Goal: Information Seeking & Learning: Learn about a topic

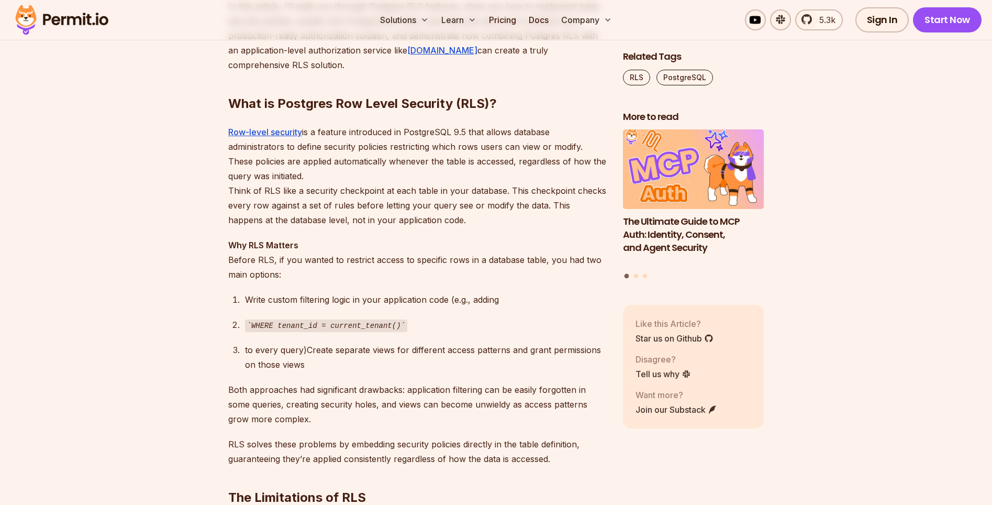
scroll to position [1068, 0]
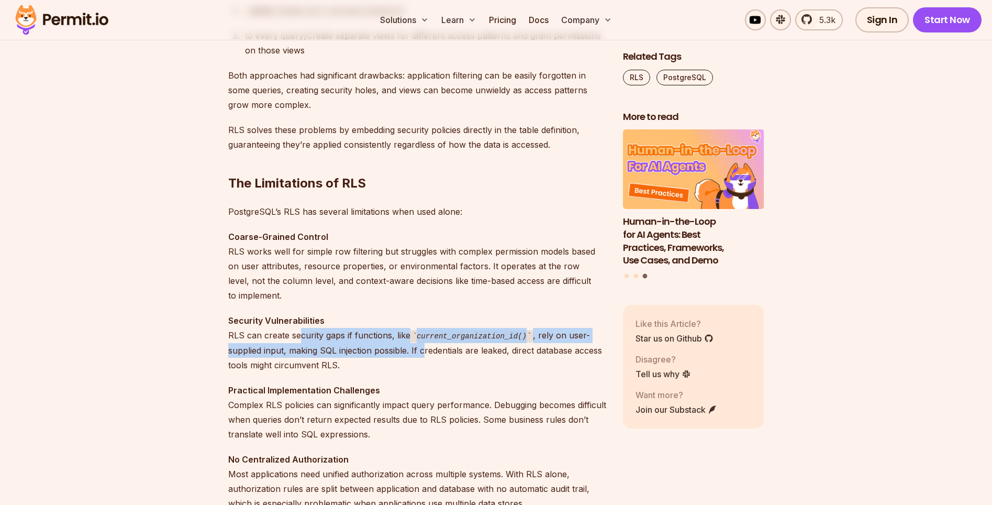
drag, startPoint x: 298, startPoint y: 340, endPoint x: 422, endPoint y: 357, distance: 125.2
click at [422, 357] on p "Security Vulnerabilities RLS can create security gaps if functions, like curren…" at bounding box center [417, 342] width 378 height 59
click at [419, 355] on p "Security Vulnerabilities RLS can create security gaps if functions, like curren…" at bounding box center [417, 342] width 378 height 59
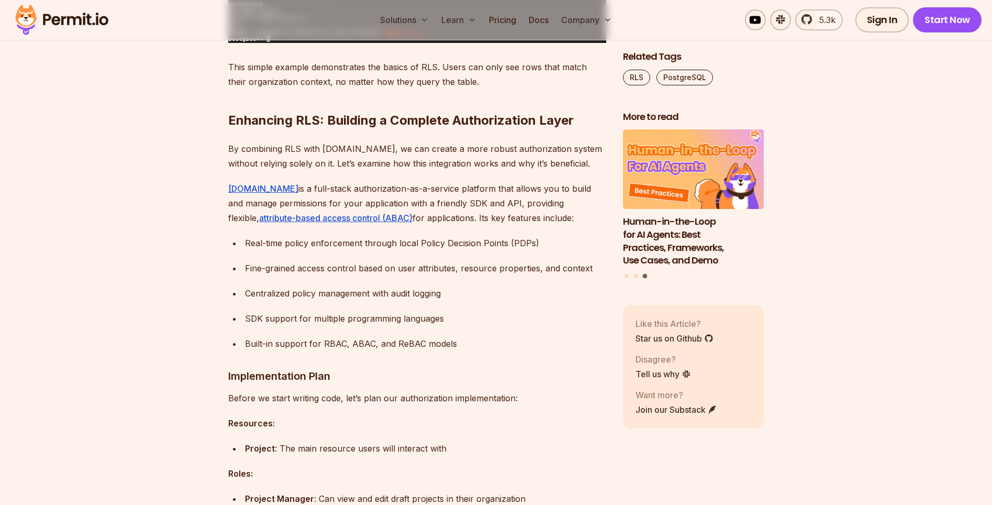
scroll to position [3329, 0]
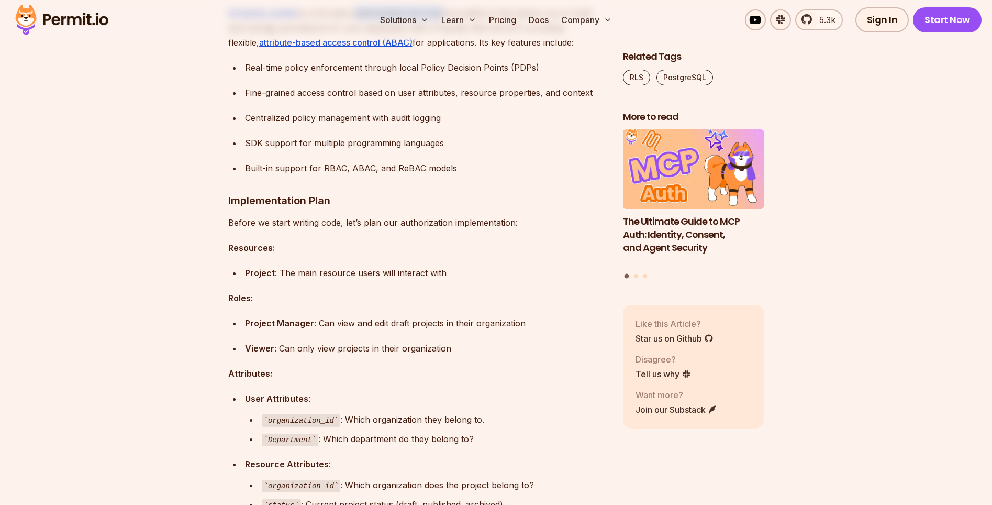
drag, startPoint x: 317, startPoint y: 118, endPoint x: 408, endPoint y: 125, distance: 90.8
click at [408, 50] on p "Permit.io is a full-stack authorization-as-a-service platform that allows you t…" at bounding box center [417, 28] width 378 height 44
click at [451, 100] on div "Fine-grained access control based on user attributes, resource properties, and …" at bounding box center [425, 92] width 361 height 15
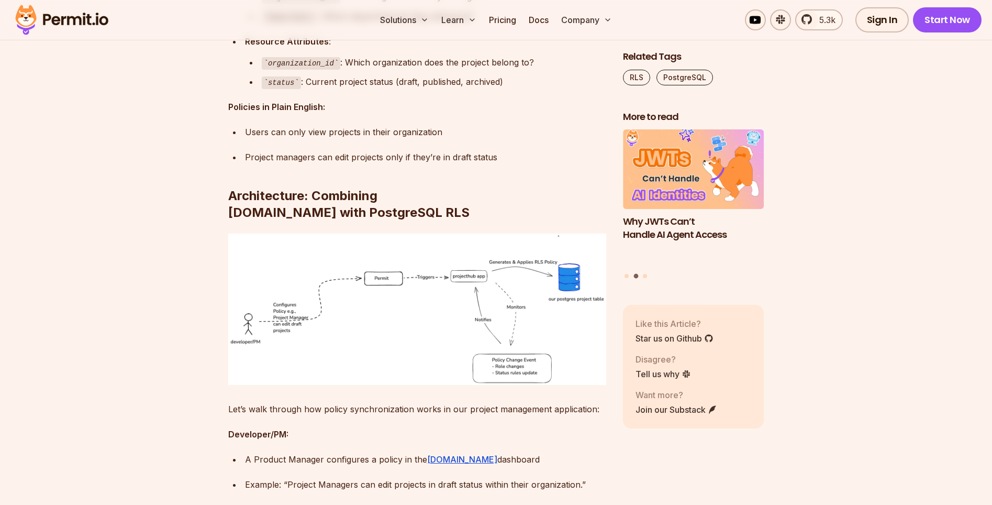
scroll to position [3895, 0]
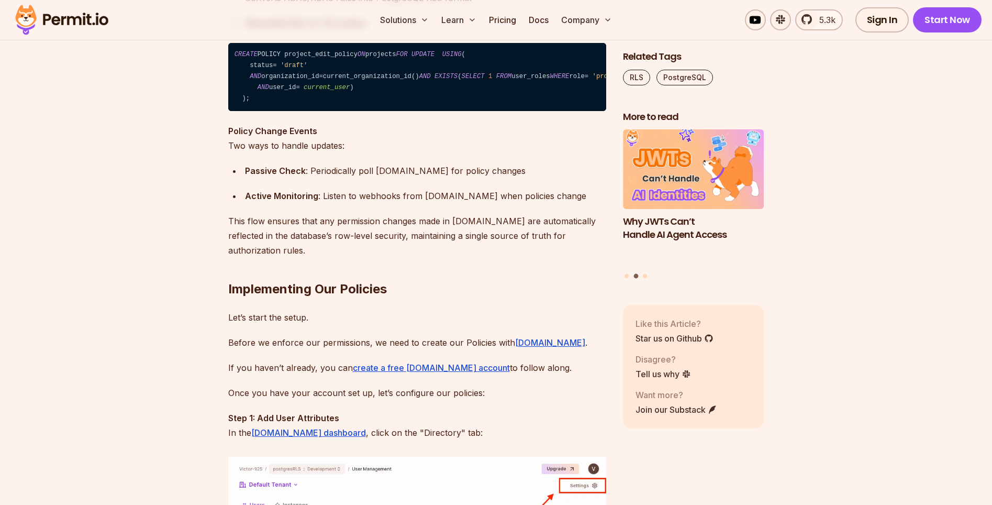
scroll to position [4397, 0]
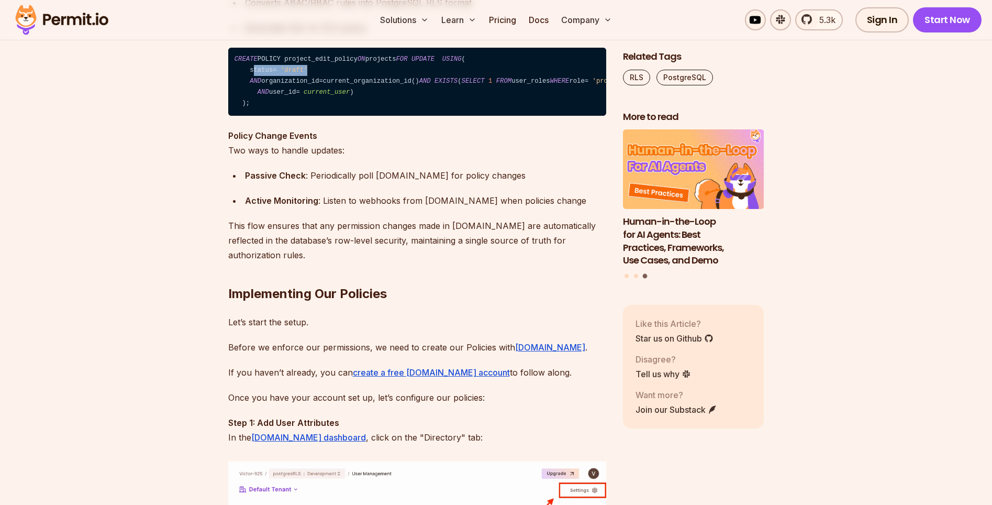
drag, startPoint x: 250, startPoint y: 183, endPoint x: 330, endPoint y: 176, distance: 80.9
click at [330, 116] on code "CREATE POLICY project_edit_policy ON projects FOR UPDATE USING ( status = 'draf…" at bounding box center [417, 82] width 378 height 68
click at [248, 116] on code "CREATE POLICY project_edit_policy ON projects FOR UPDATE USING ( status = 'draf…" at bounding box center [417, 82] width 378 height 68
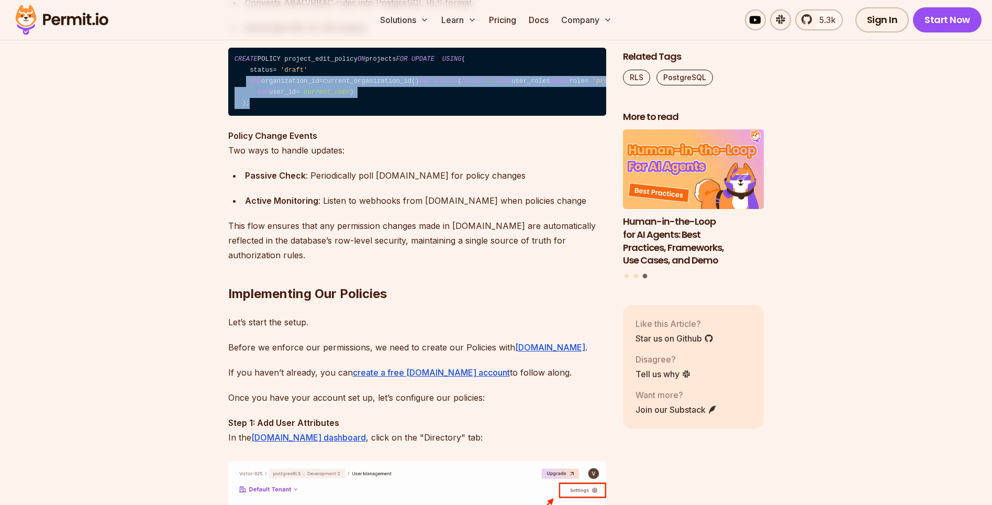
drag, startPoint x: 248, startPoint y: 190, endPoint x: 298, endPoint y: 242, distance: 73.3
click at [298, 116] on code "CREATE POLICY project_edit_policy ON projects FOR UPDATE USING ( status = 'draf…" at bounding box center [417, 82] width 378 height 68
drag, startPoint x: 291, startPoint y: 247, endPoint x: 228, endPoint y: 176, distance: 94.2
click at [228, 116] on code "CREATE POLICY project_edit_policy ON projects FOR UPDATE USING ( status = 'draf…" at bounding box center [417, 82] width 378 height 68
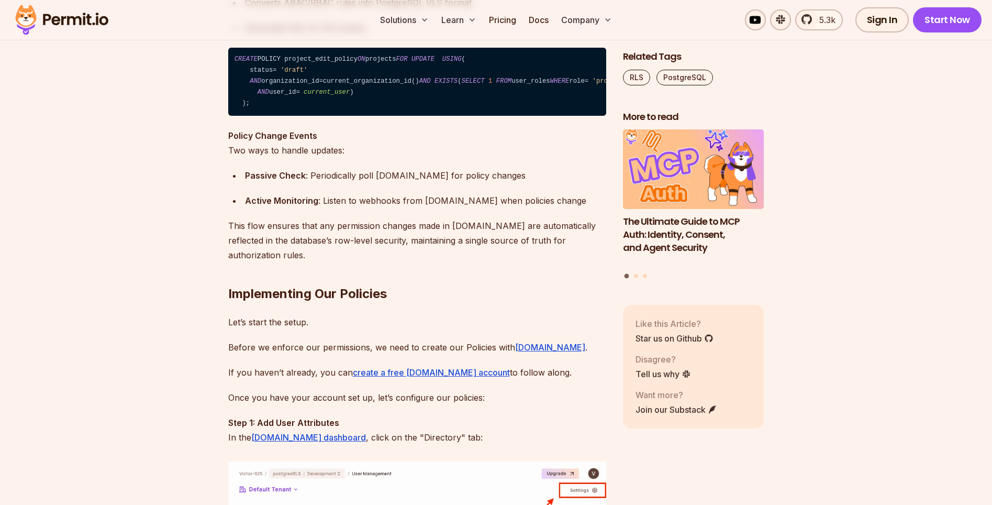
click at [356, 158] on p "Policy Change Events Two ways to handle updates:" at bounding box center [417, 142] width 378 height 29
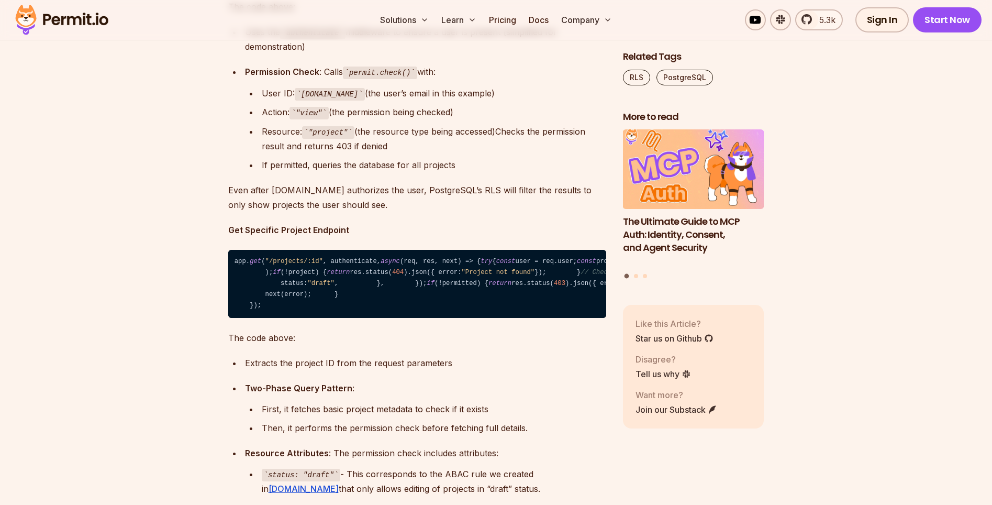
scroll to position [8168, 0]
drag, startPoint x: 333, startPoint y: 143, endPoint x: 348, endPoint y: 155, distance: 18.6
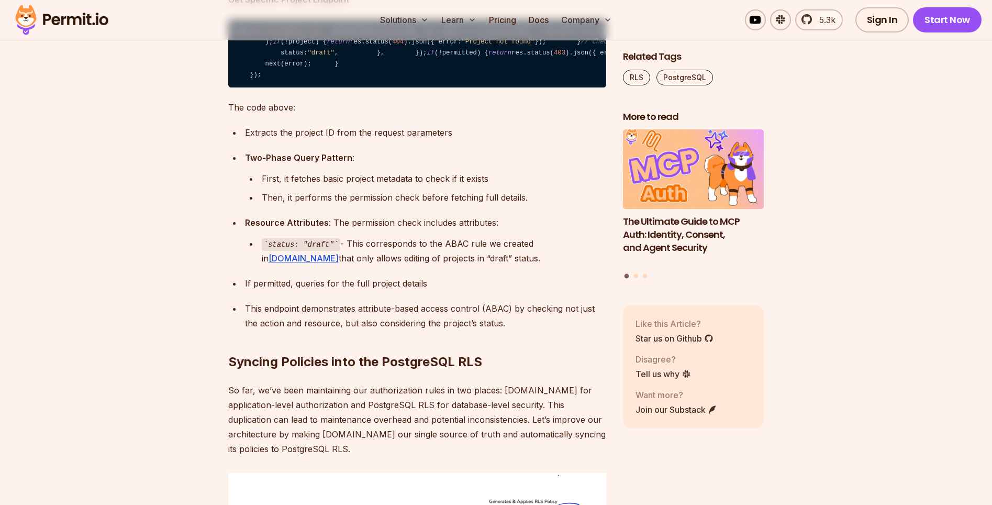
scroll to position [8419, 0]
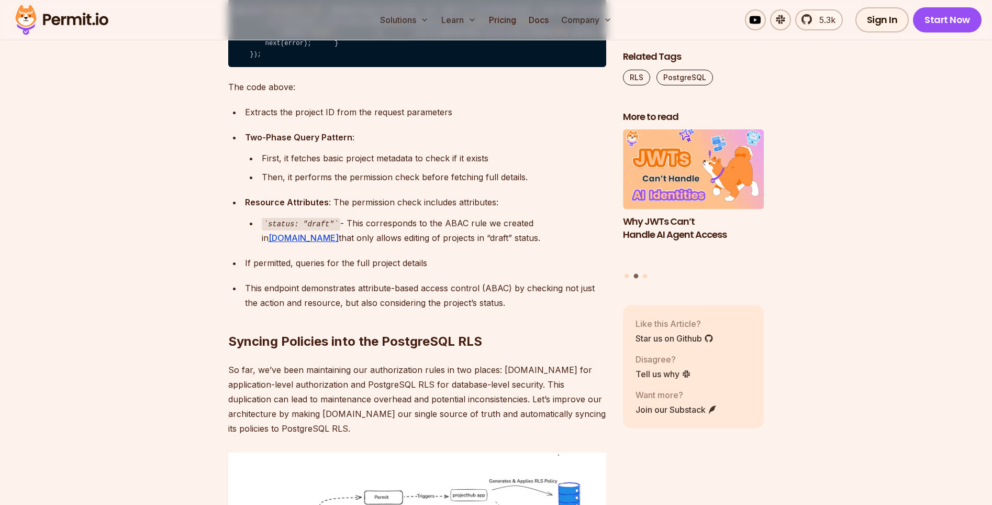
copy code "check"
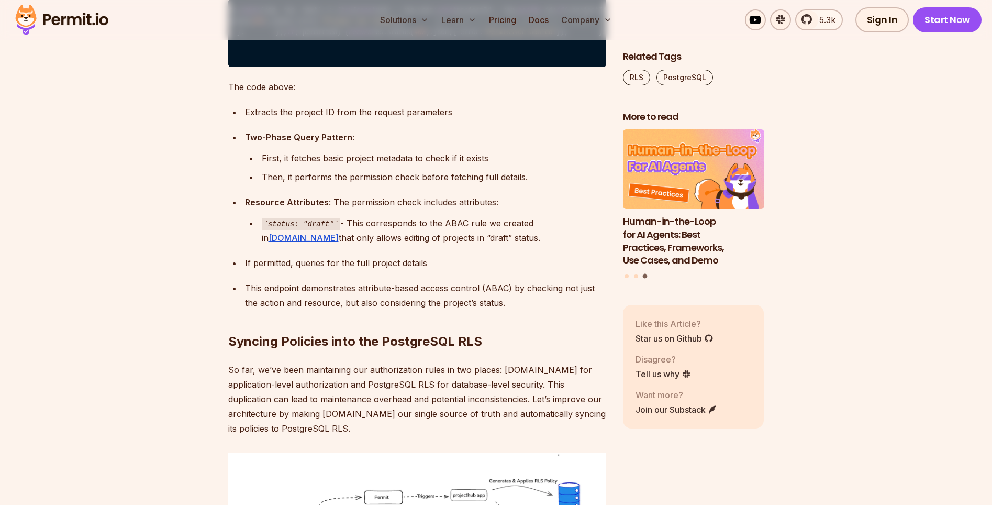
scroll to position [0, 0]
click at [466, 94] on p "The code above:" at bounding box center [417, 87] width 378 height 15
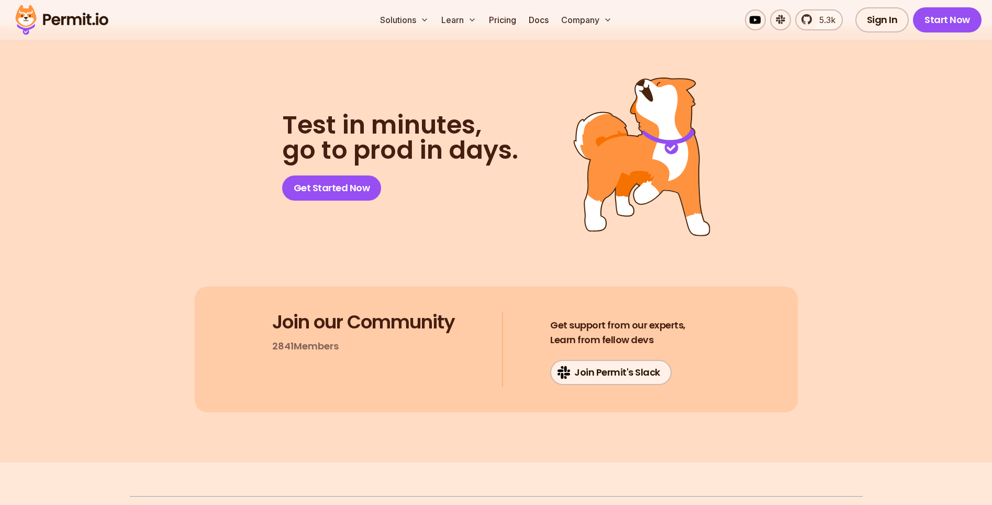
scroll to position [10555, 0]
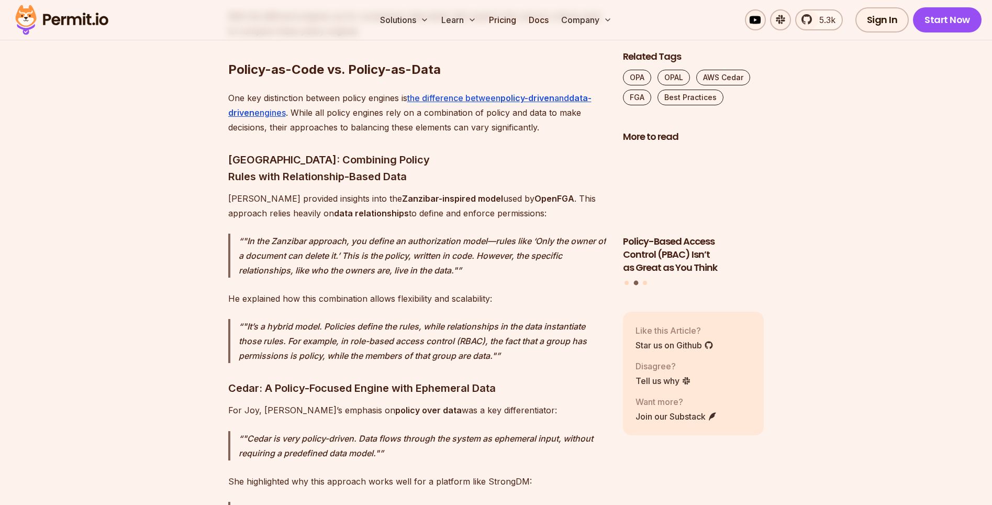
scroll to position [2827, 0]
